Goal: Use online tool/utility: Utilize a website feature to perform a specific function

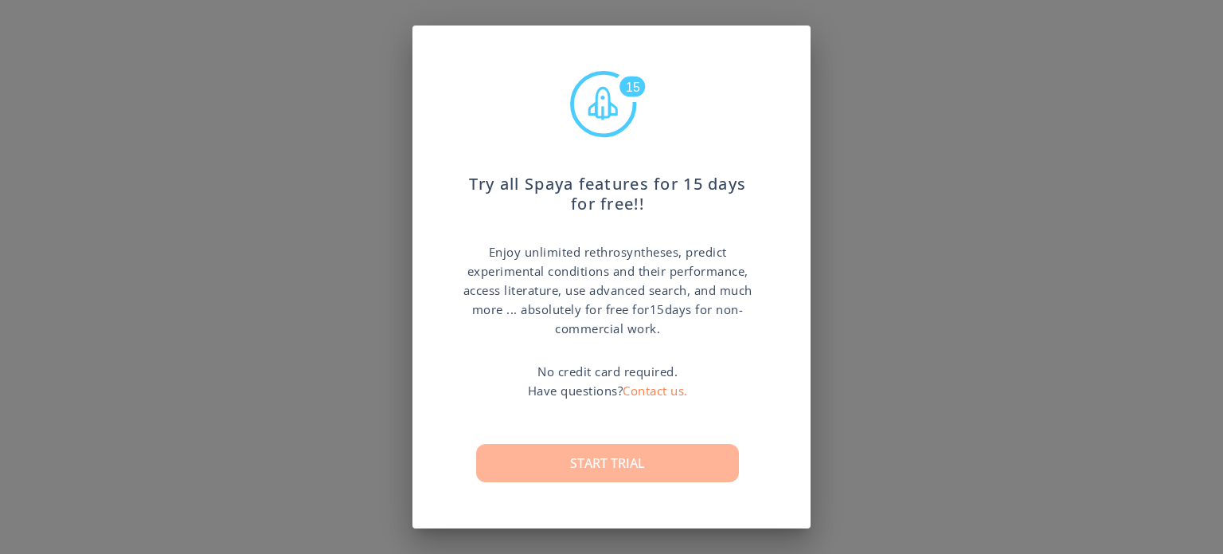
click at [570, 468] on button "Start trial" at bounding box center [607, 463] width 263 height 38
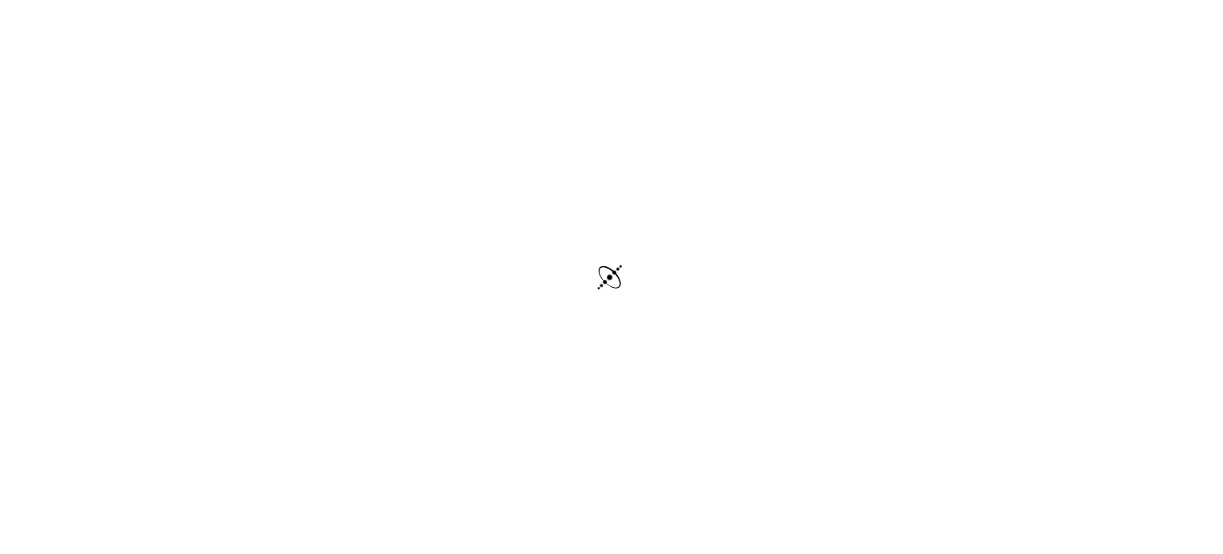
click at [853, 257] on div at bounding box center [611, 278] width 1223 height 557
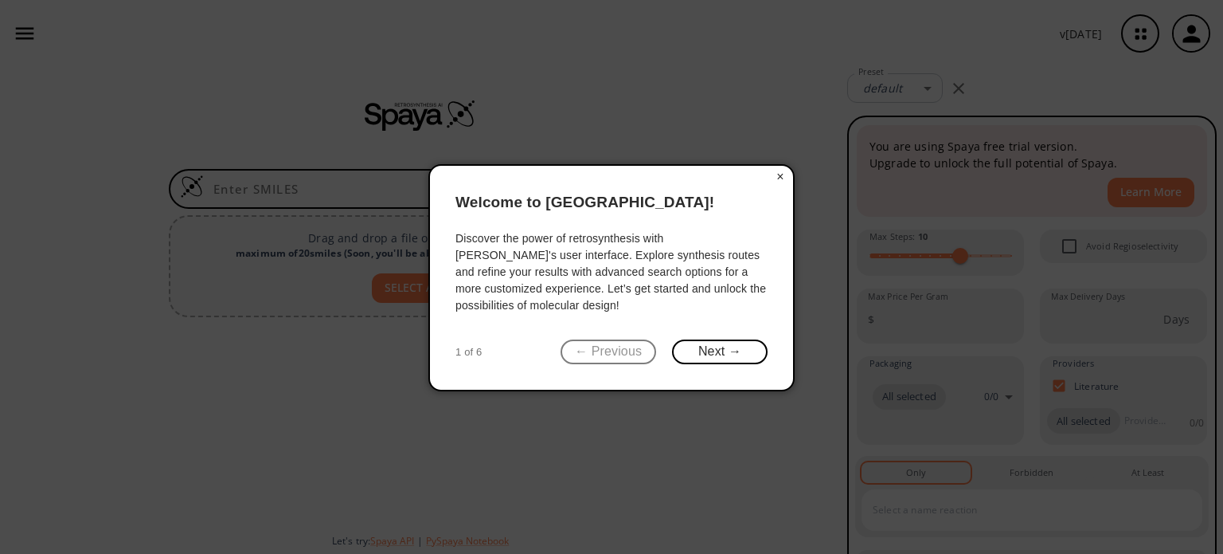
click at [772, 440] on icon at bounding box center [611, 277] width 1223 height 554
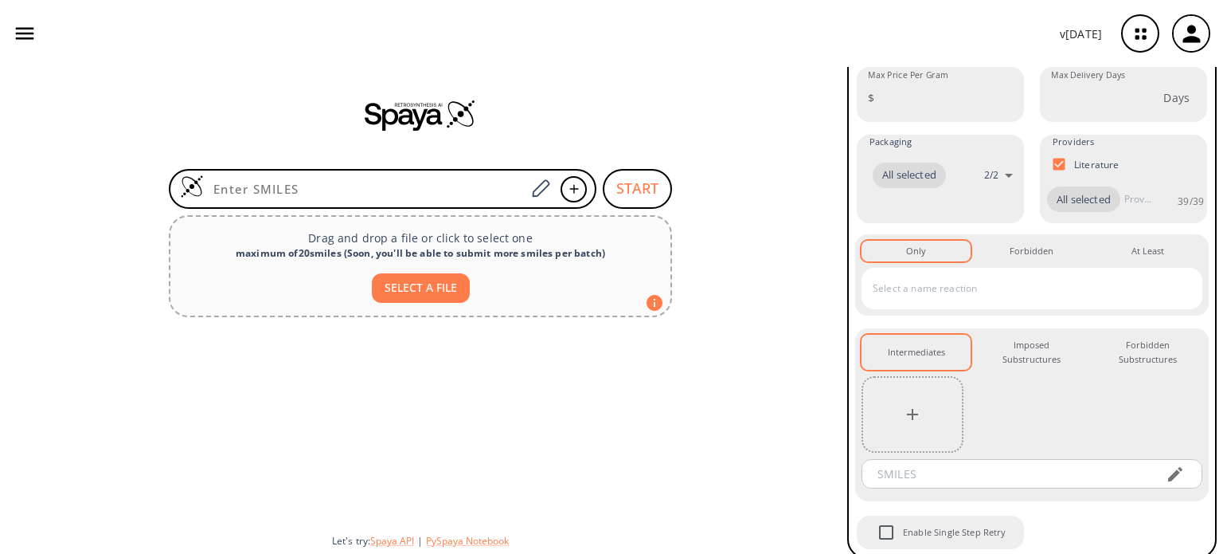
scroll to position [222, 0]
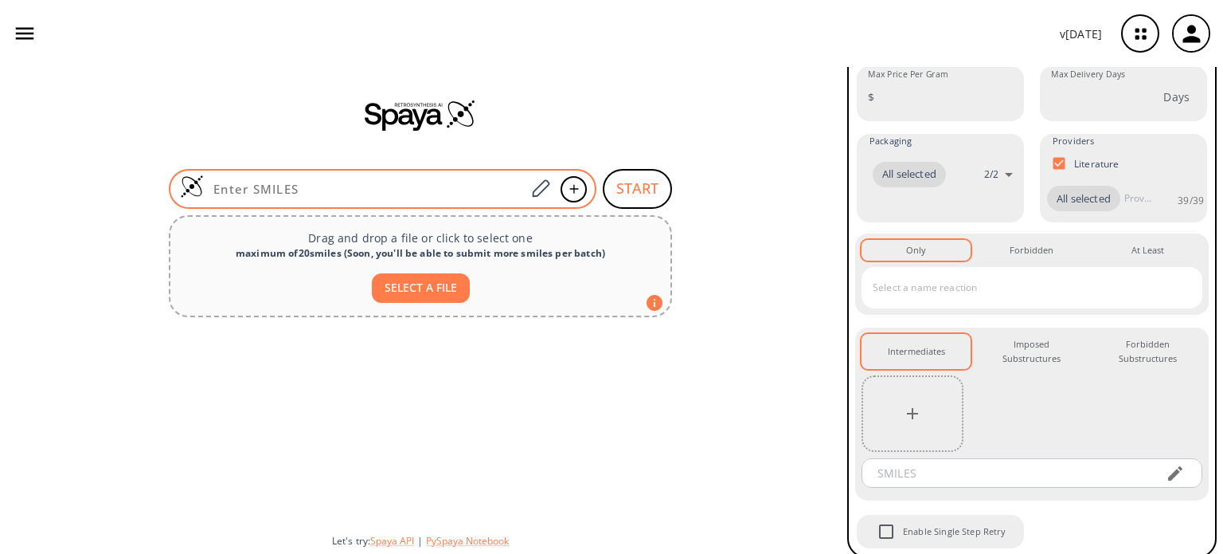
click at [403, 194] on input at bounding box center [365, 189] width 322 height 16
click at [546, 187] on icon at bounding box center [541, 188] width 18 height 18
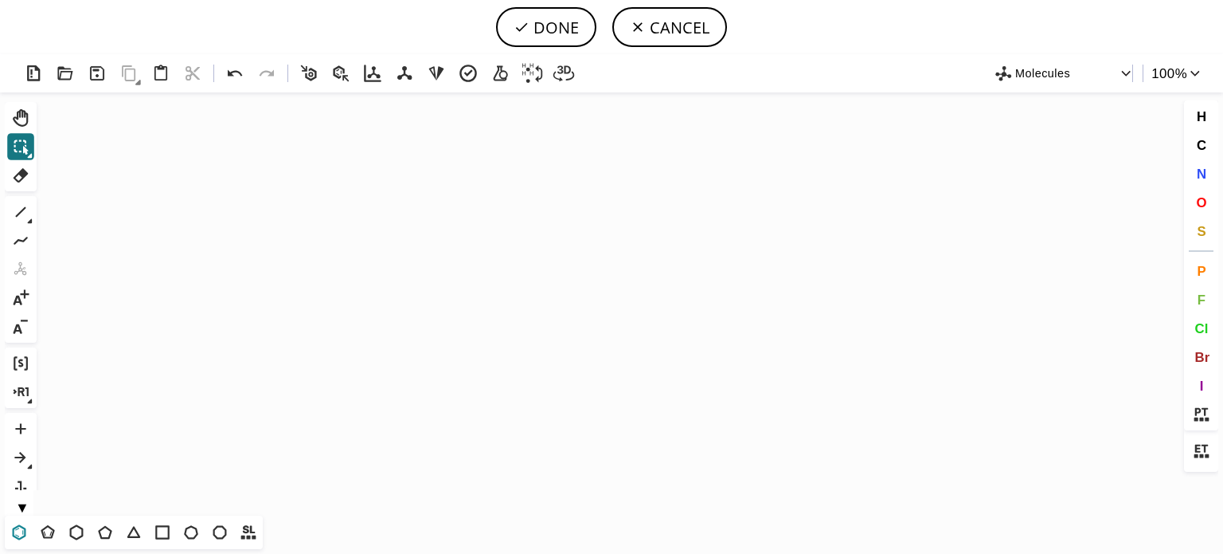
click at [25, 532] on icon at bounding box center [20, 531] width 14 height 15
click at [320, 229] on icon "Created with [PERSON_NAME] 2.3.0" at bounding box center [611, 303] width 1137 height 423
click at [29, 209] on icon at bounding box center [20, 211] width 21 height 21
click at [416, 206] on icon at bounding box center [412, 207] width 31 height 25
click at [19, 205] on icon at bounding box center [20, 211] width 21 height 21
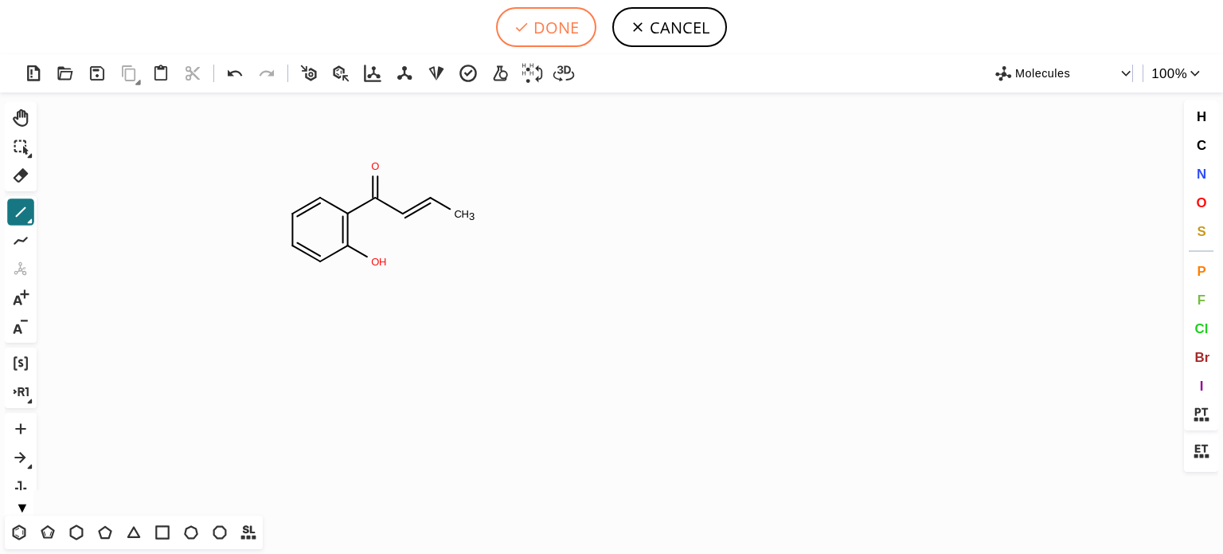
click at [542, 26] on button "DONE" at bounding box center [546, 27] width 100 height 40
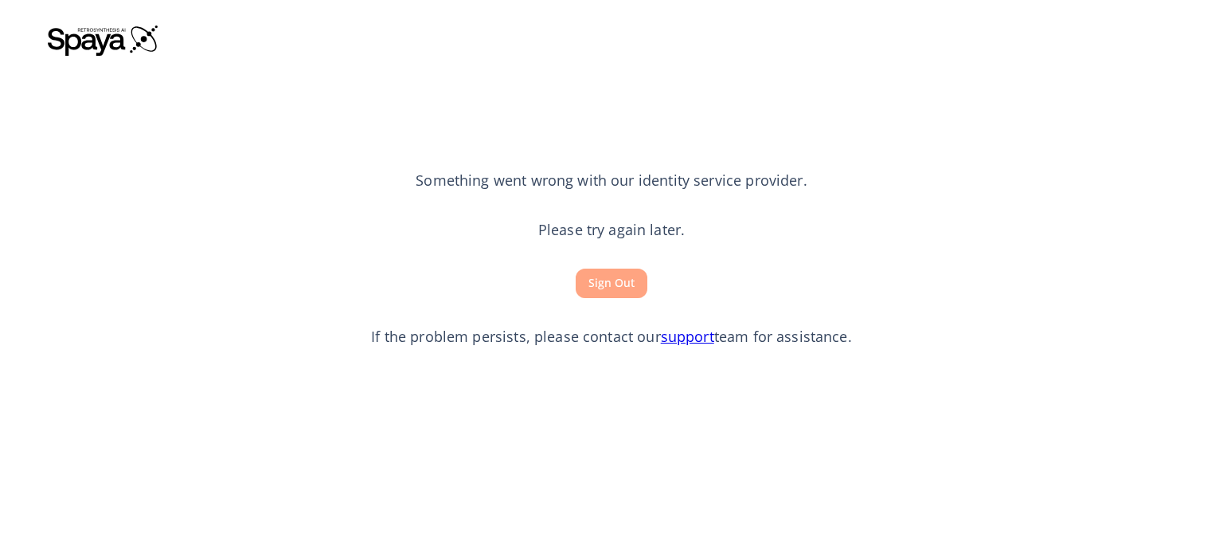
click at [604, 289] on button "Sign Out" at bounding box center [612, 282] width 72 height 29
